Goal: Find specific page/section: Find specific page/section

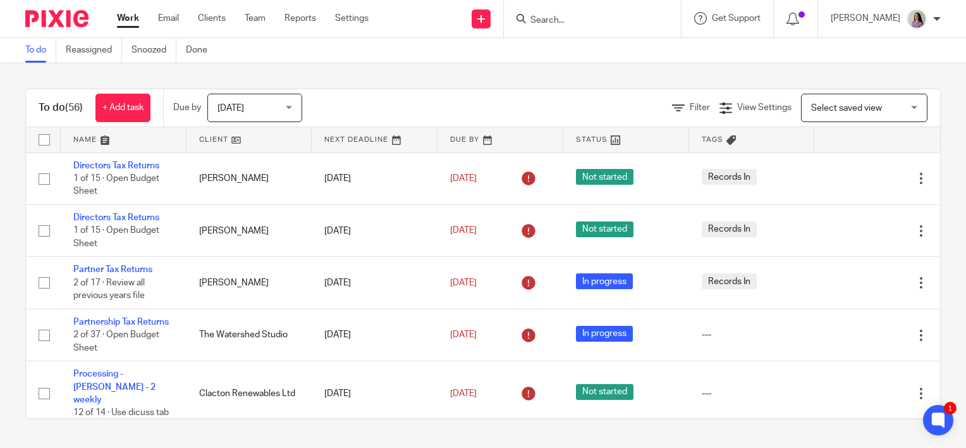
click at [643, 21] on input "Search" at bounding box center [586, 20] width 114 height 11
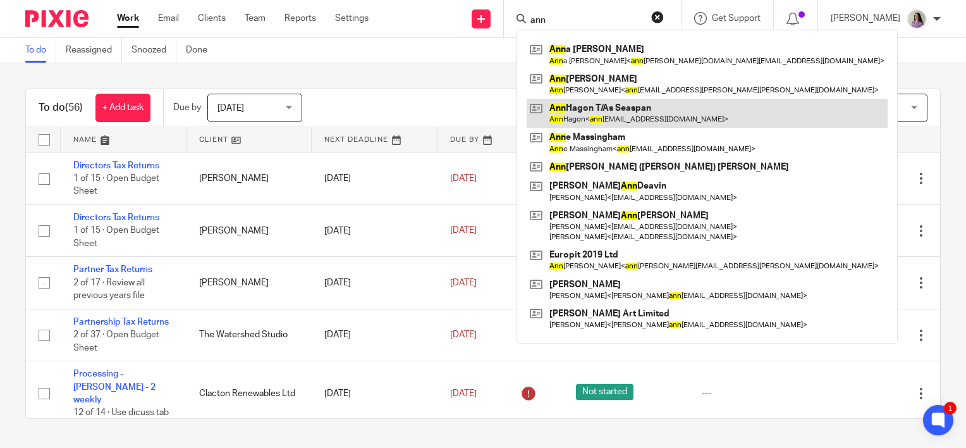
type input "ann"
click at [641, 122] on link at bounding box center [707, 113] width 361 height 29
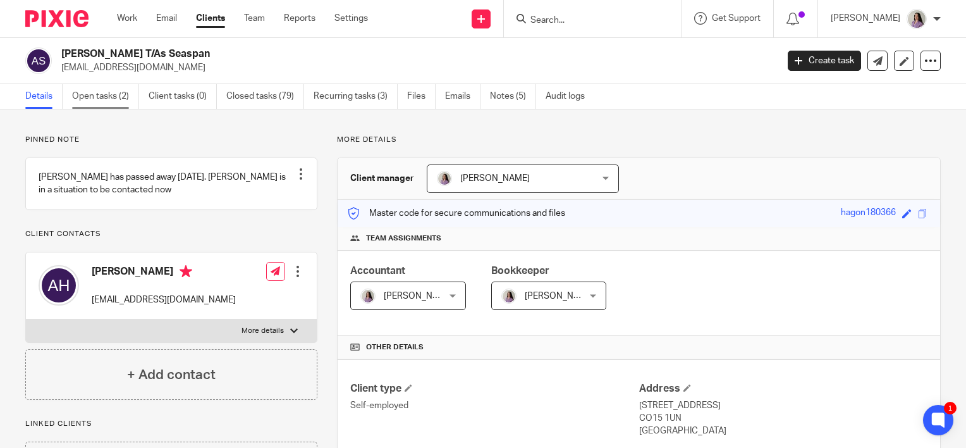
click at [120, 90] on link "Open tasks (2)" at bounding box center [105, 96] width 67 height 25
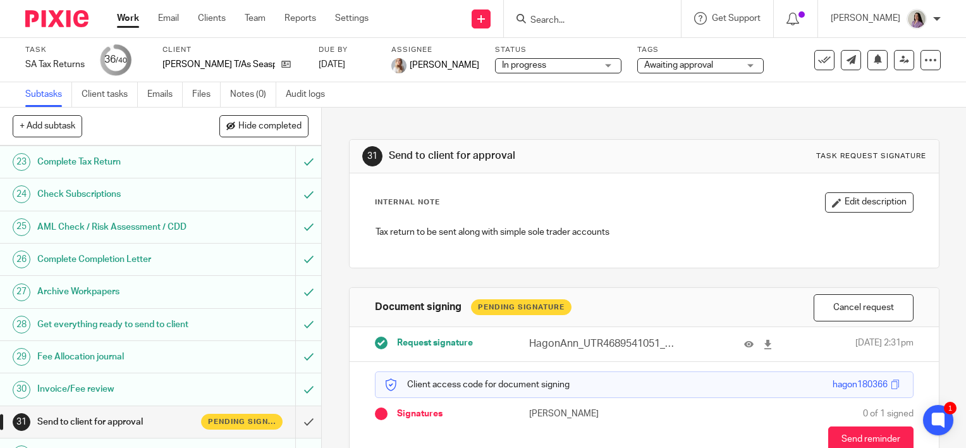
scroll to position [777, 0]
